Goal: Task Accomplishment & Management: Use online tool/utility

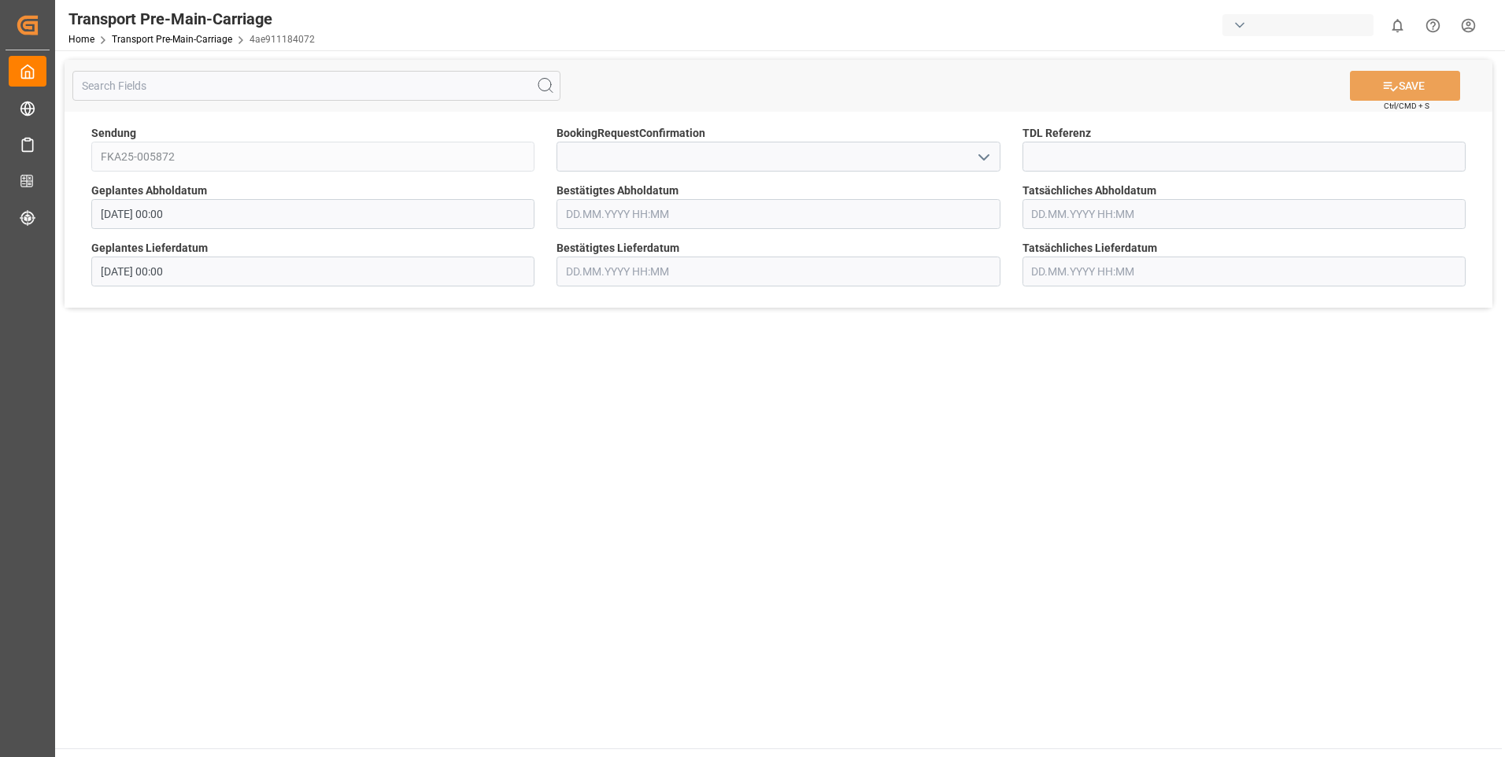
click at [631, 213] on input "text" at bounding box center [778, 214] width 443 height 30
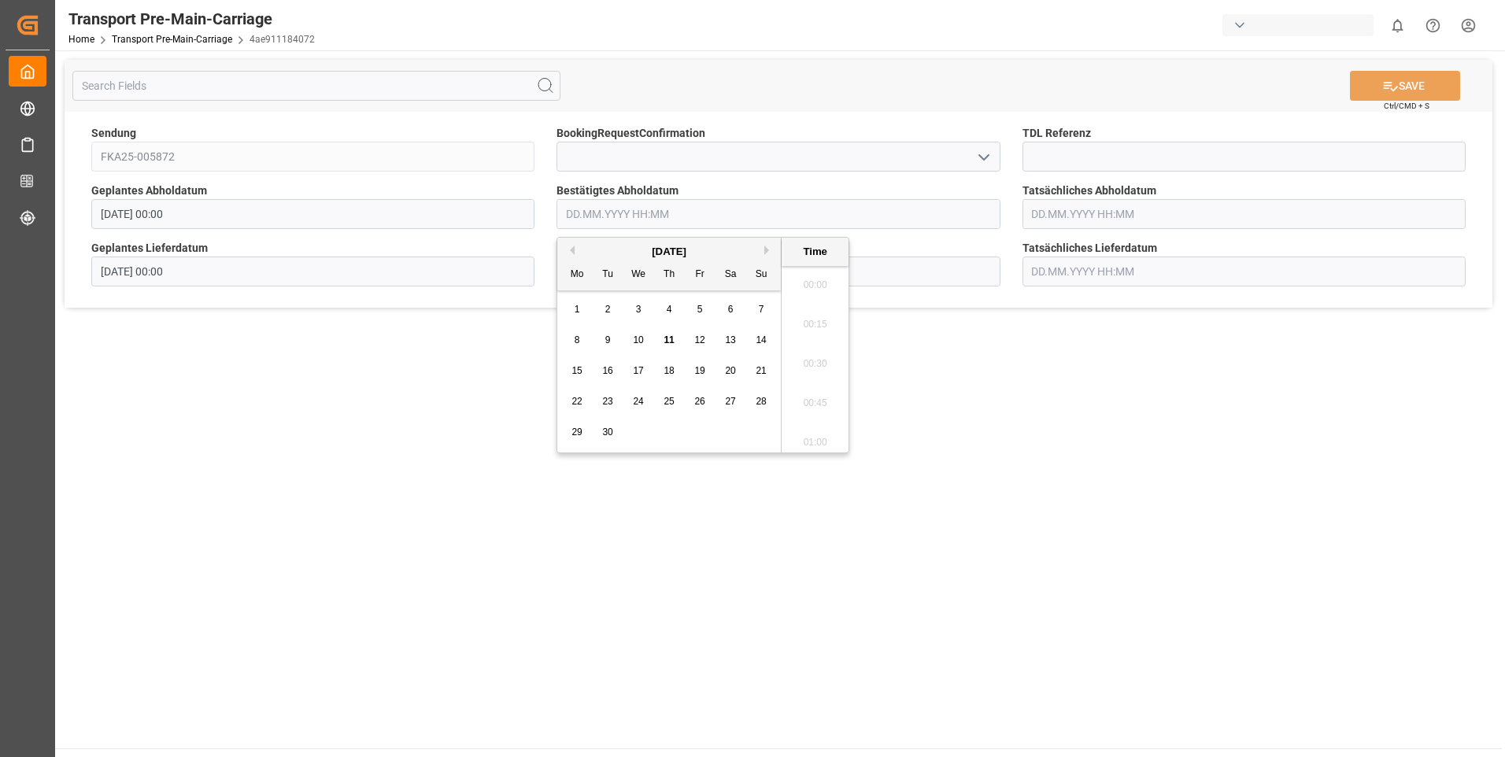
scroll to position [1344, 0]
click at [608, 376] on span "16" at bounding box center [607, 370] width 10 height 11
type input "[DATE] 00:00"
click at [1400, 83] on button "SAVE" at bounding box center [1405, 86] width 110 height 30
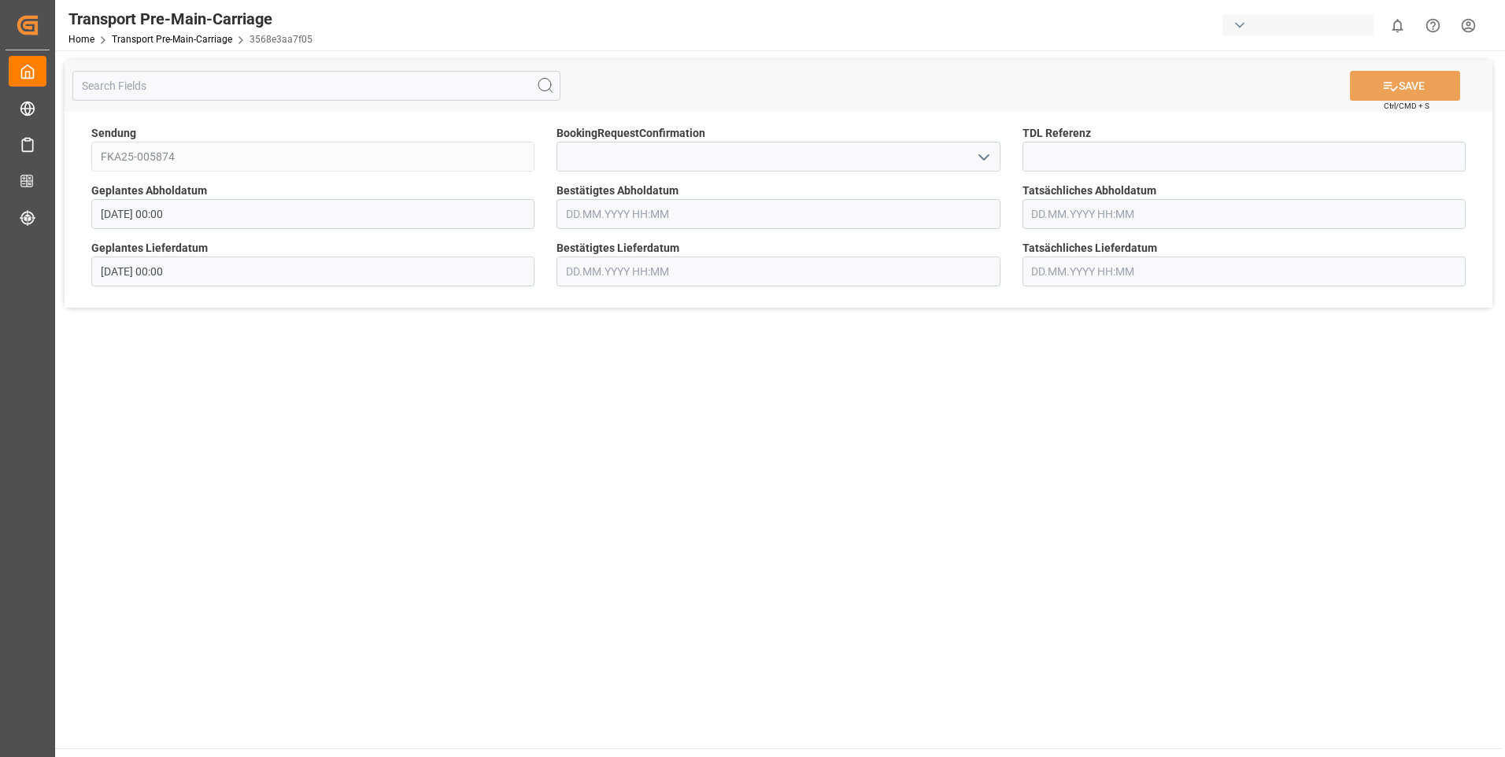
click at [579, 212] on input "text" at bounding box center [778, 214] width 443 height 30
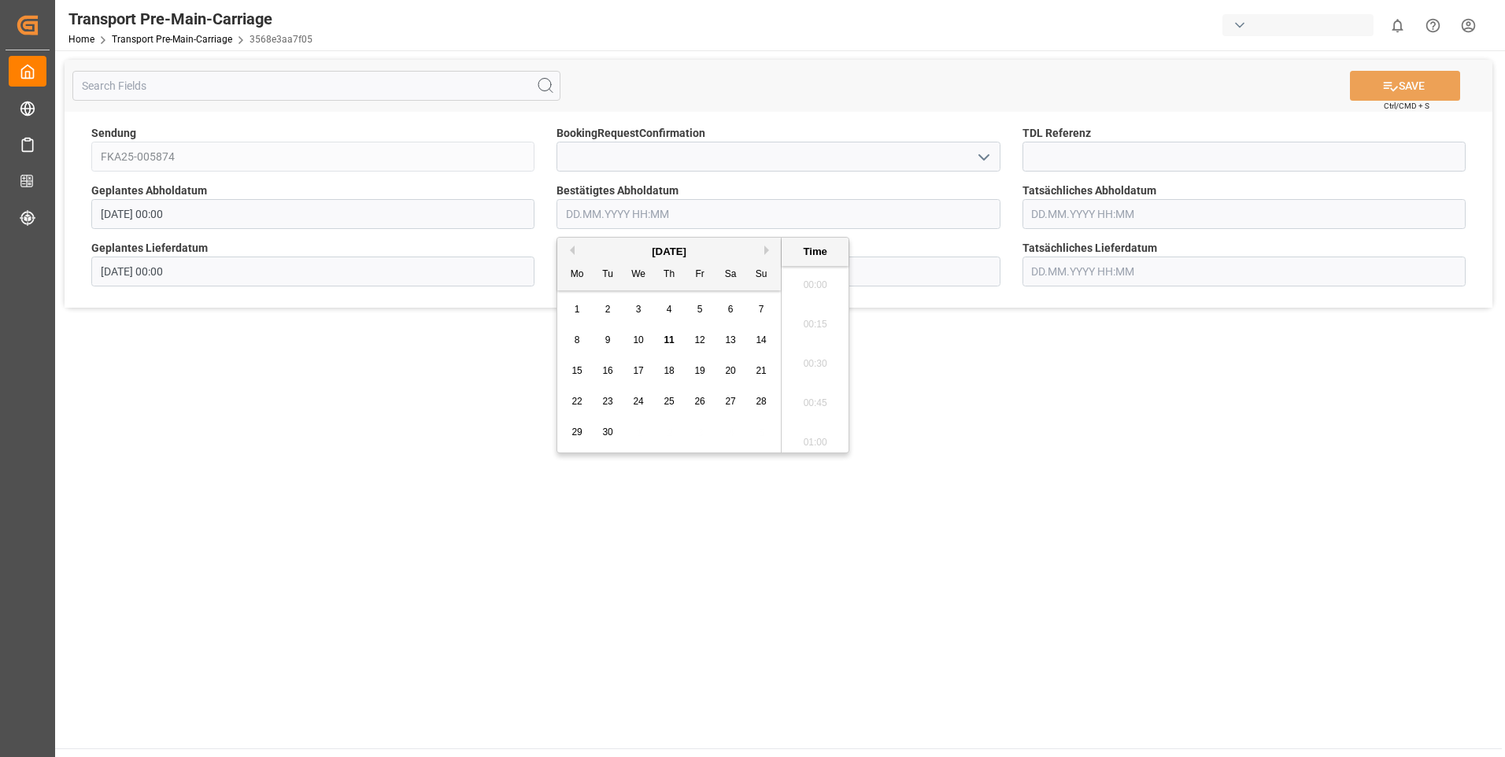
scroll to position [1344, 0]
click at [703, 344] on span "12" at bounding box center [699, 340] width 10 height 11
type input "[DATE] 00:00"
click at [1419, 89] on button "SAVE" at bounding box center [1405, 86] width 110 height 30
